Goal: Navigation & Orientation: Find specific page/section

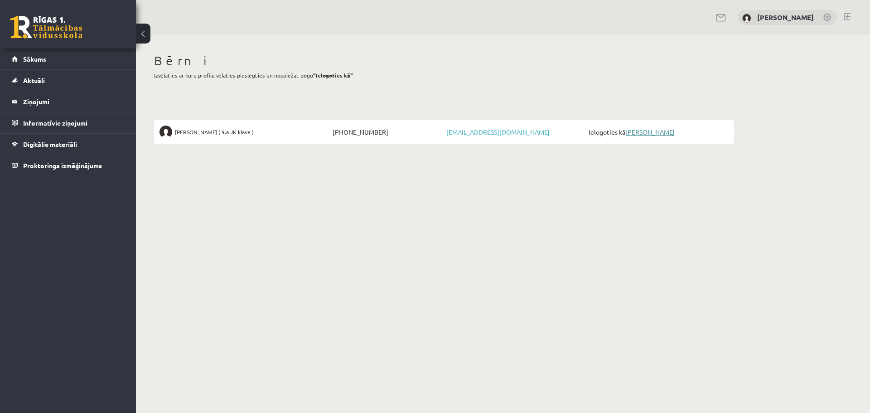
click at [650, 131] on link "[PERSON_NAME]" at bounding box center [649, 132] width 49 height 8
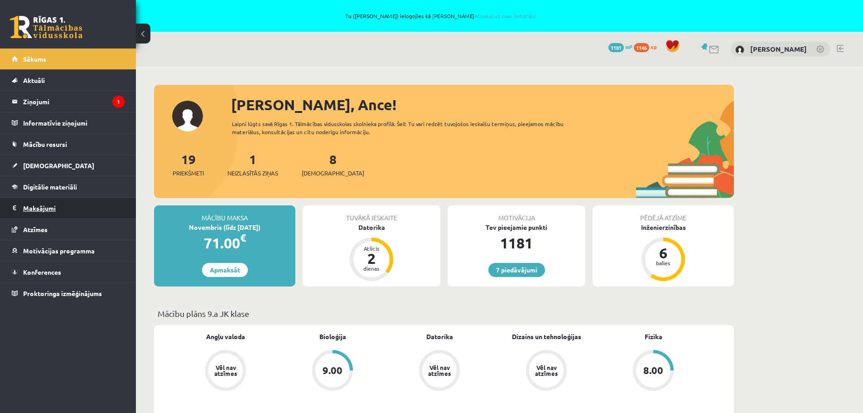
click at [37, 208] on legend "Maksājumi 0" at bounding box center [73, 207] width 101 height 21
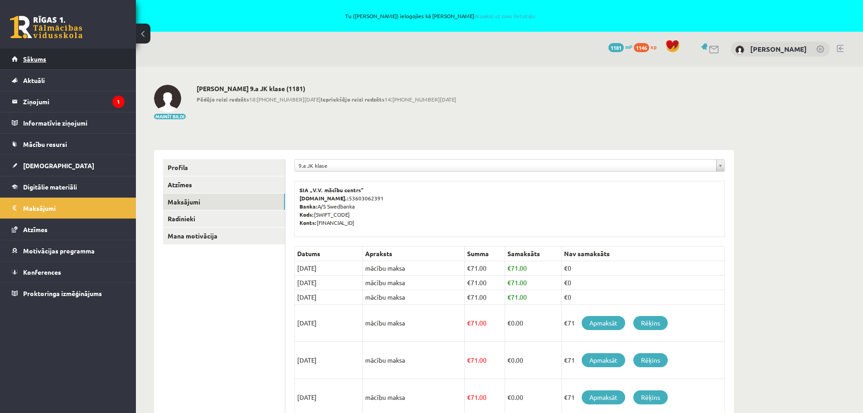
click at [34, 59] on span "Sākums" at bounding box center [34, 59] width 23 height 8
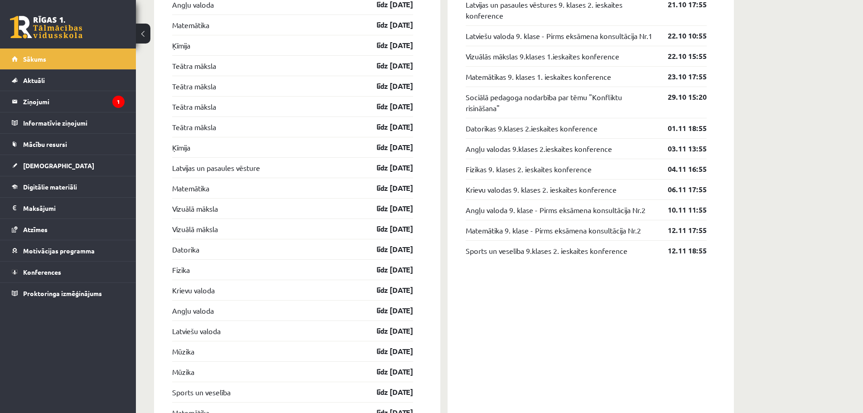
scroll to position [1044, 0]
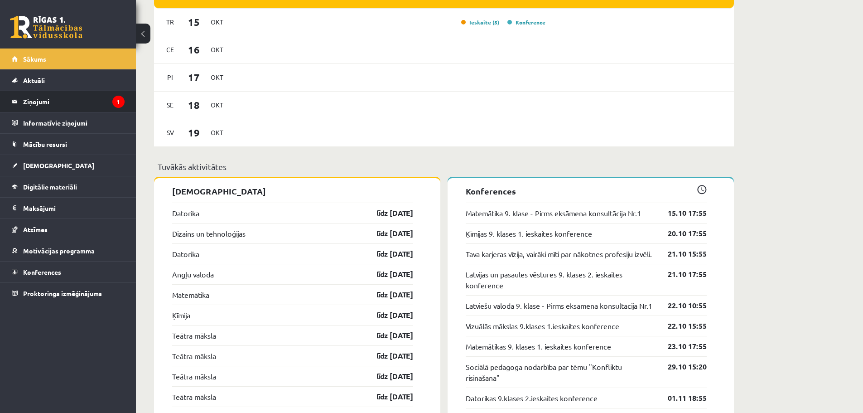
click at [33, 99] on legend "Ziņojumi 1" at bounding box center [73, 101] width 101 height 21
